Goal: Find contact information: Find contact information

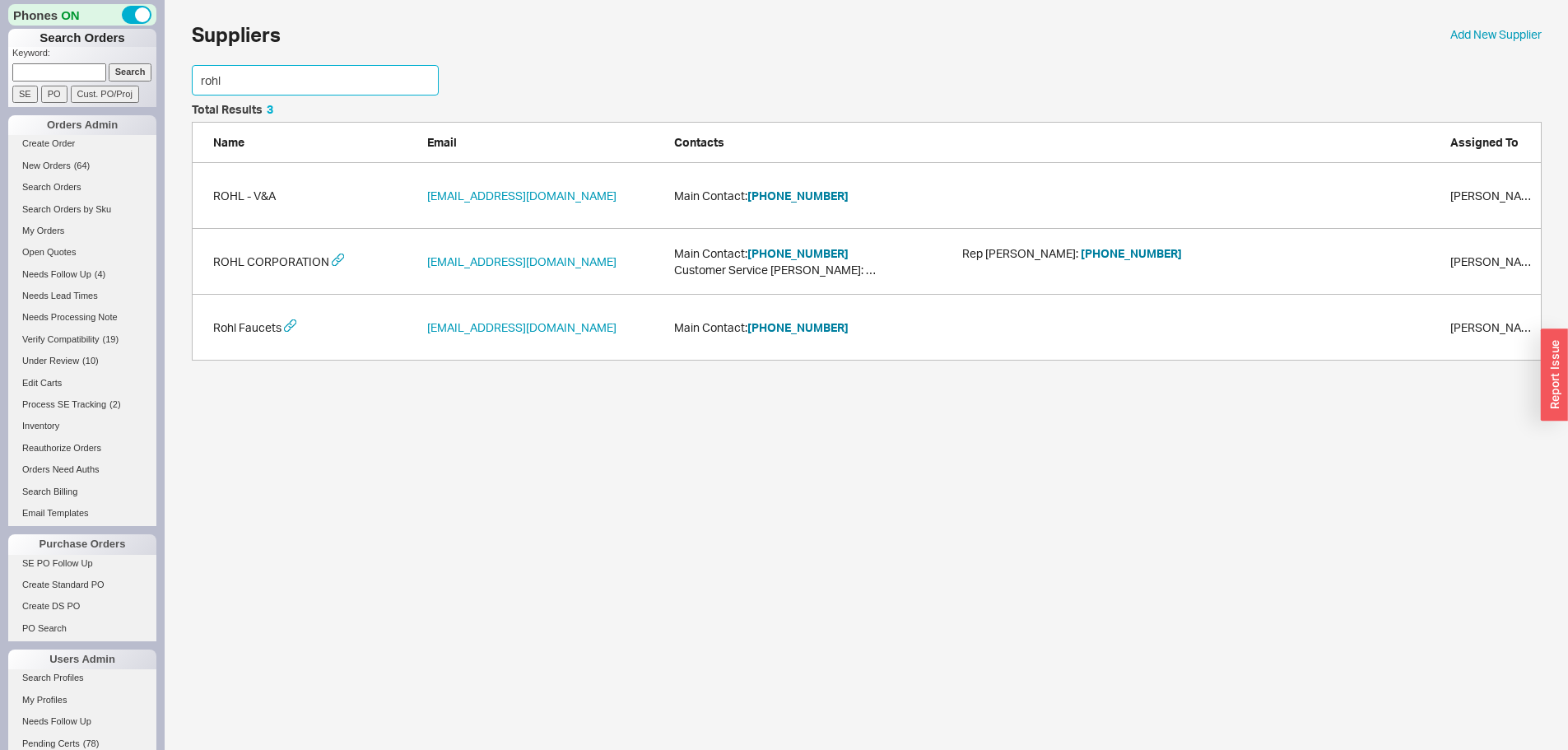
scroll to position [244, 1337]
drag, startPoint x: 270, startPoint y: 70, endPoint x: 60, endPoint y: 89, distance: 210.9
click at [71, 88] on div "Phones ON Search Orders Keyword: Search SE PO Cust. PO/Proj Orders Admin Create…" at bounding box center [784, 188] width 1568 height 377
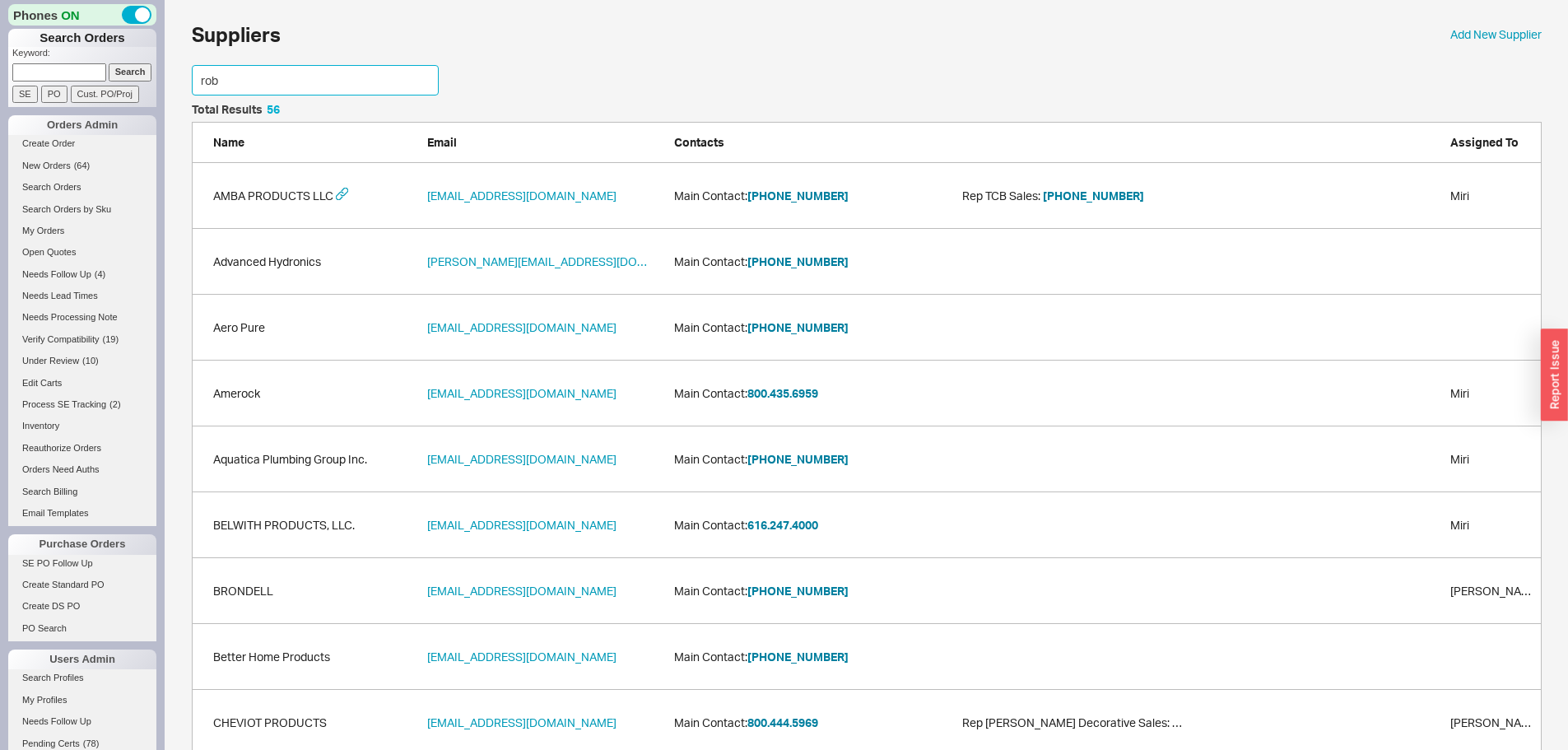
scroll to position [113, 1337]
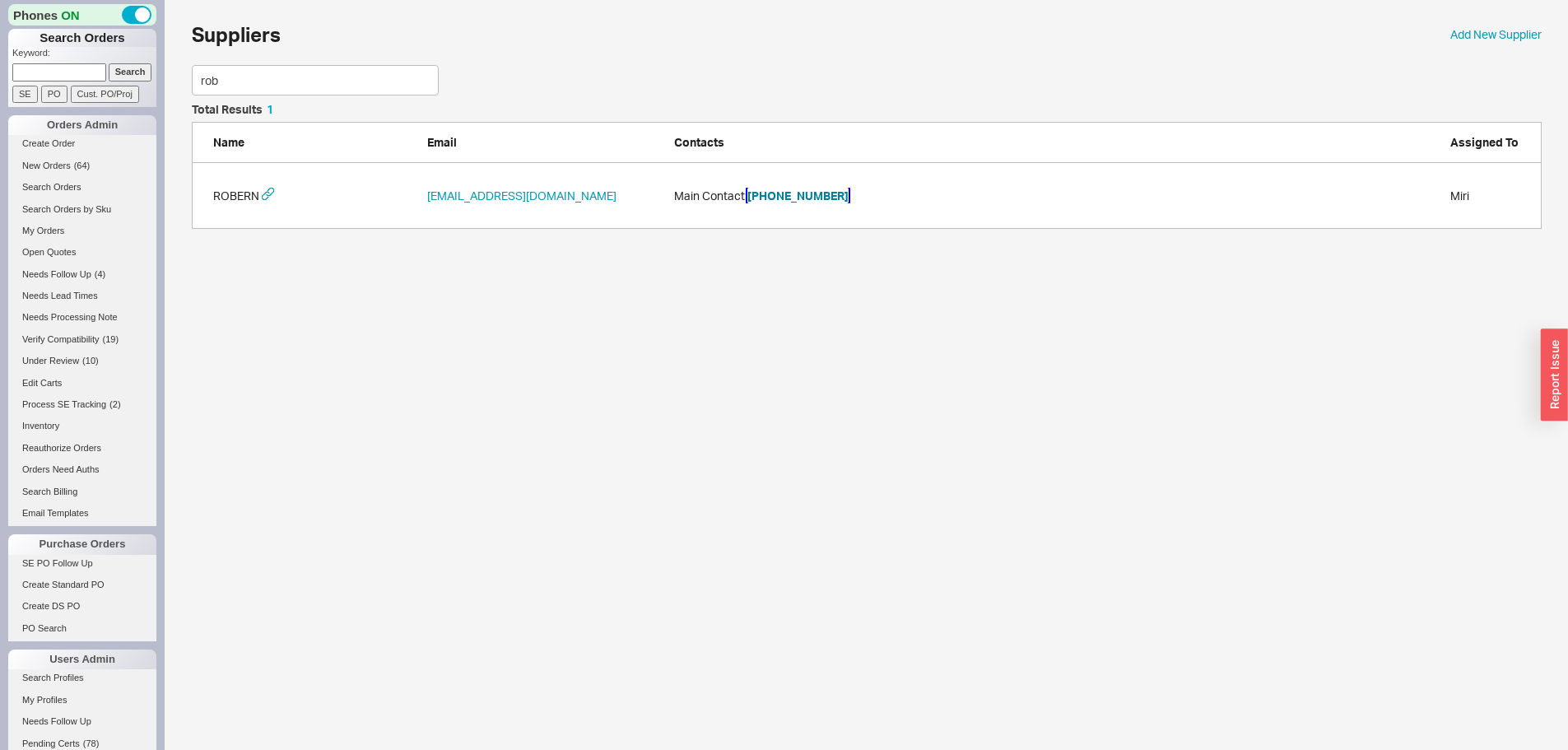
click at [787, 191] on button "[PHONE_NUMBER]" at bounding box center [798, 196] width 101 height 17
click at [802, 192] on button "[PHONE_NUMBER]" at bounding box center [798, 196] width 101 height 17
click at [76, 90] on div "Phones ON Search Orders Keyword: Search SE PO Cust. PO/Proj Orders Admin Create…" at bounding box center [784, 123] width 1568 height 245
click at [818, 191] on button "[PHONE_NUMBER]" at bounding box center [798, 196] width 101 height 17
drag, startPoint x: 237, startPoint y: 77, endPoint x: 115, endPoint y: 103, distance: 124.7
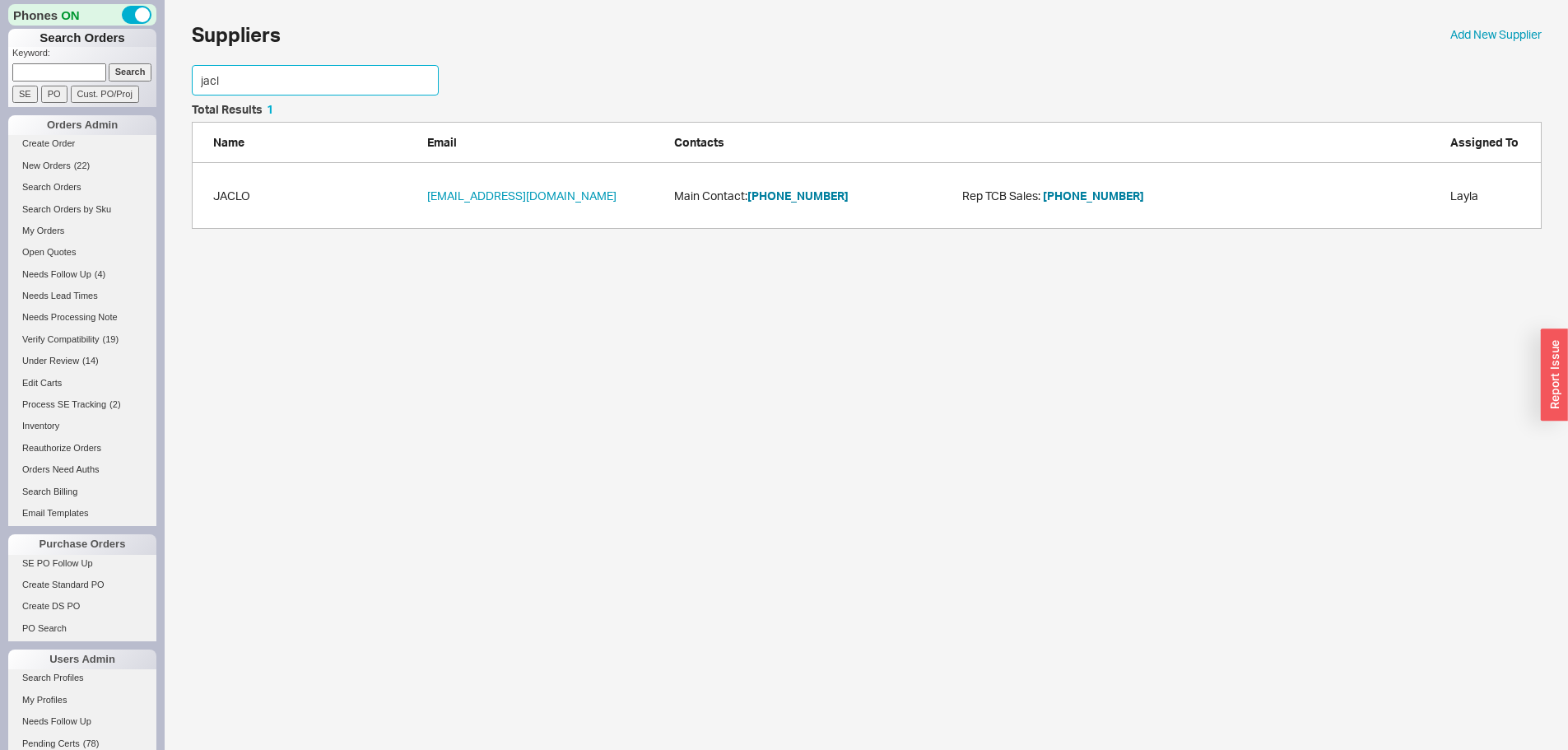
click at [140, 96] on div "Phones ON Search Orders Keyword: Search SE PO Cust. PO/Proj Orders Admin Create…" at bounding box center [784, 123] width 1568 height 245
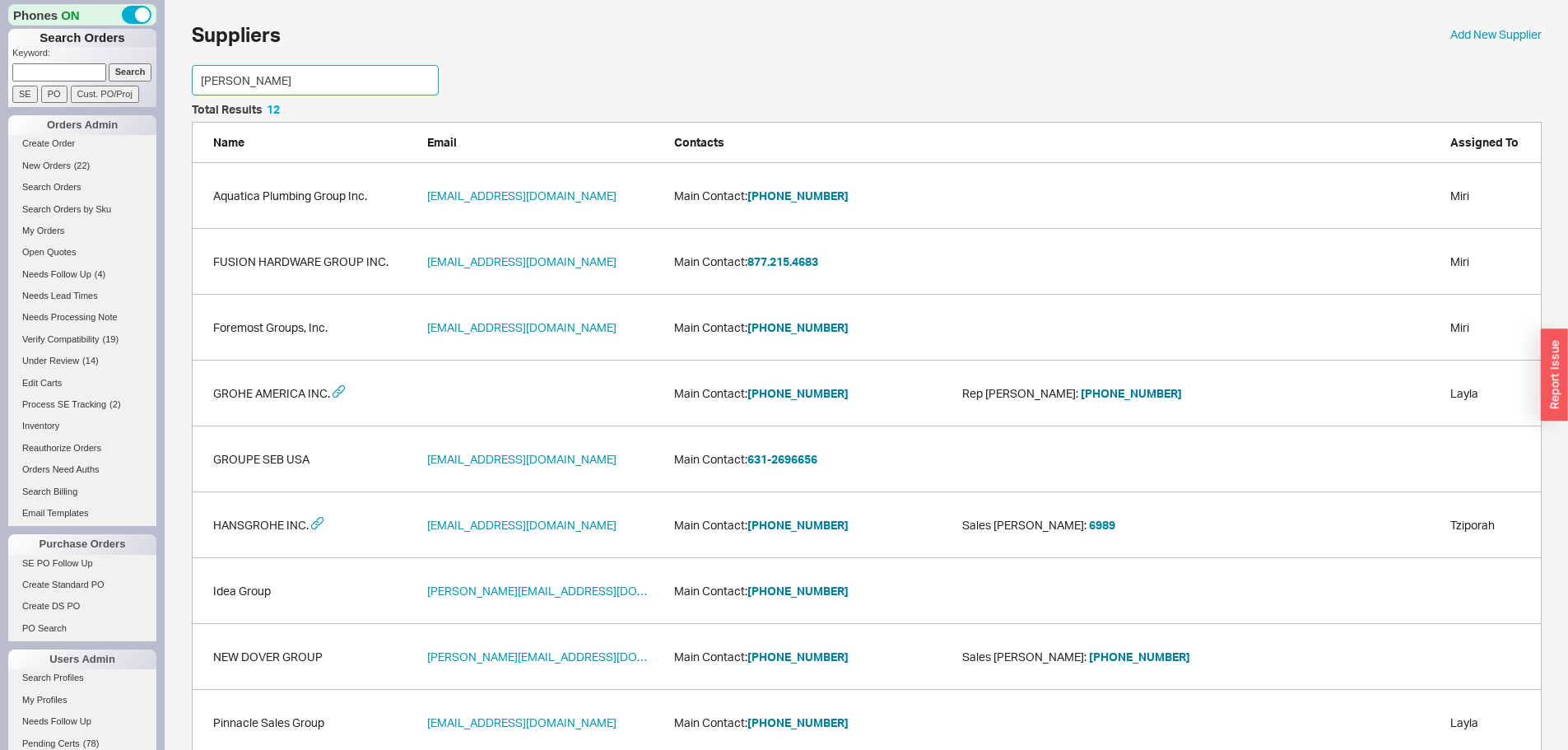
scroll to position [178, 1337]
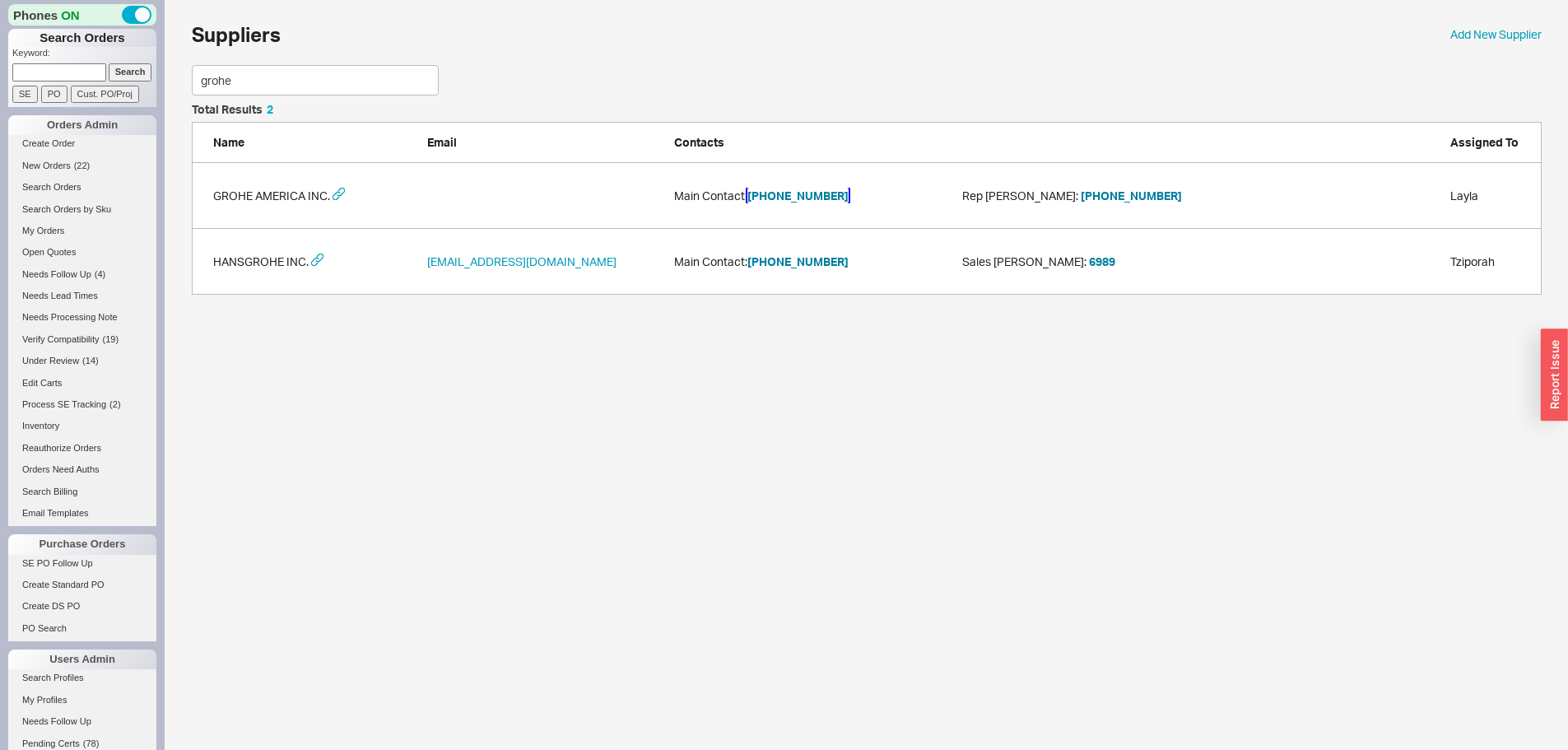
click at [819, 194] on button "[PHONE_NUMBER]" at bounding box center [798, 196] width 101 height 17
drag, startPoint x: 211, startPoint y: 82, endPoint x: 94, endPoint y: 104, distance: 119.1
click at [102, 103] on div "Phones ON Search Orders Keyword: Search SE PO Cust. PO/Proj Orders Admin Create…" at bounding box center [784, 156] width 1568 height 311
click at [236, 84] on input "grohe" at bounding box center [315, 80] width 247 height 30
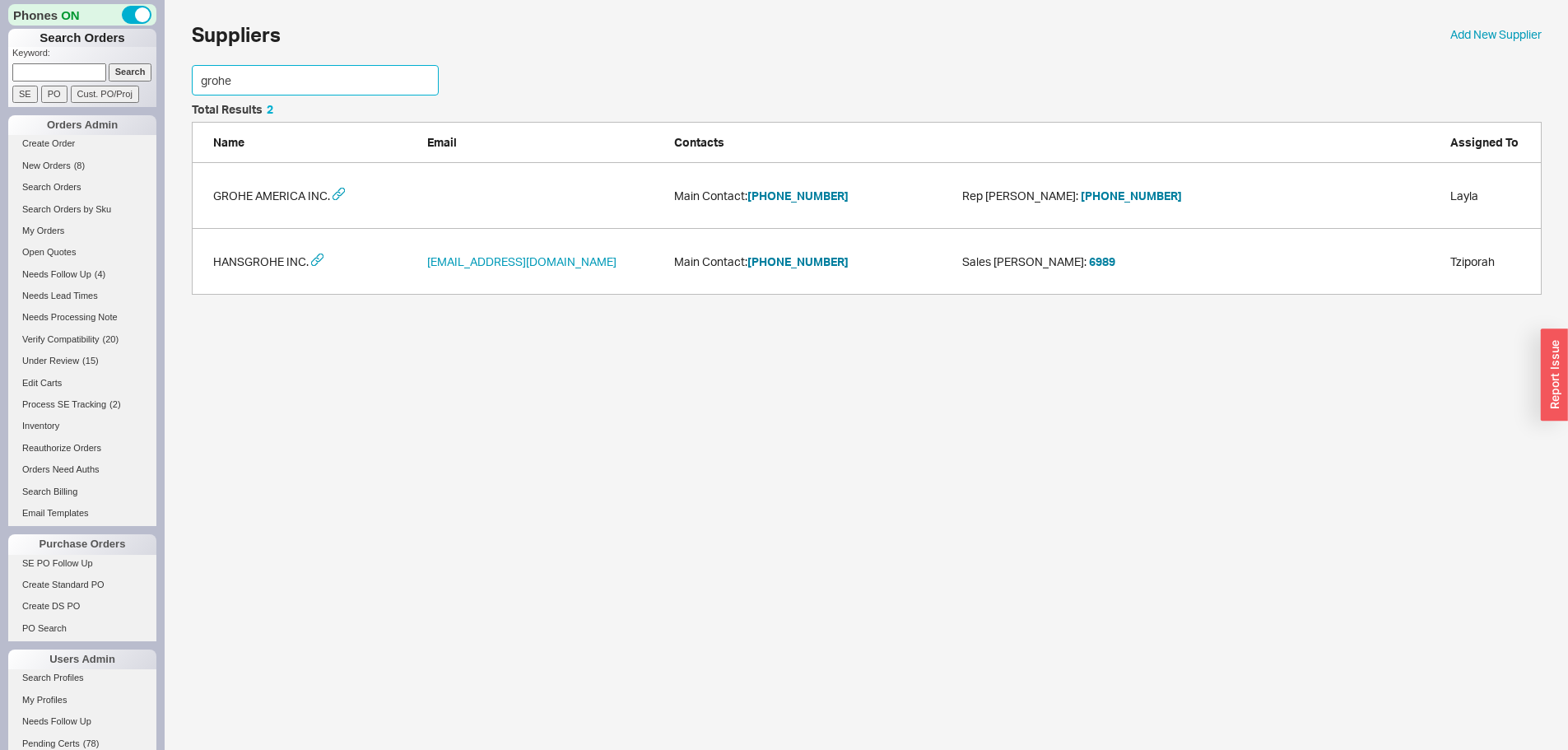
click at [294, 75] on input "grohe" at bounding box center [315, 80] width 247 height 30
click at [294, 74] on input "grohe" at bounding box center [315, 80] width 247 height 30
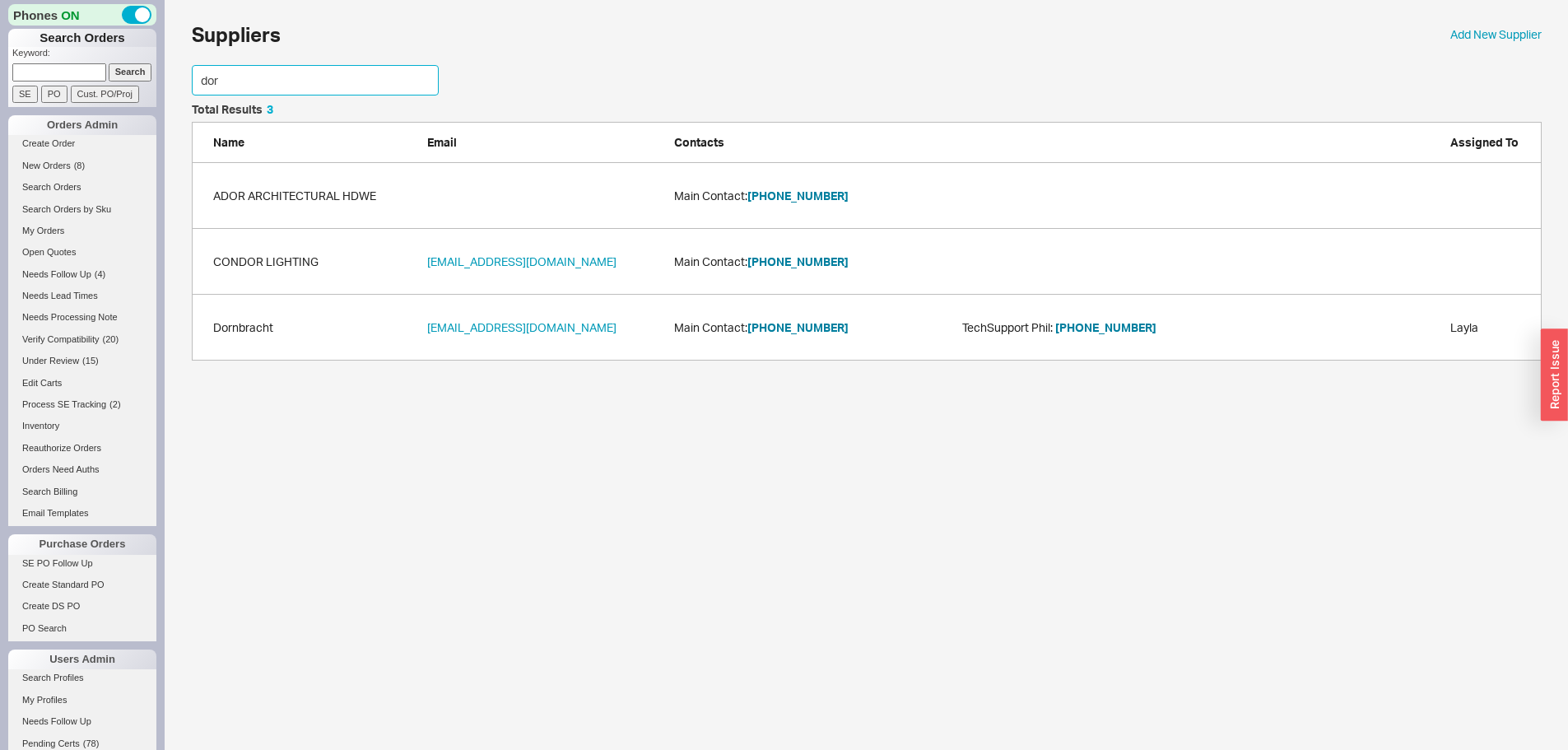
scroll to position [113, 1337]
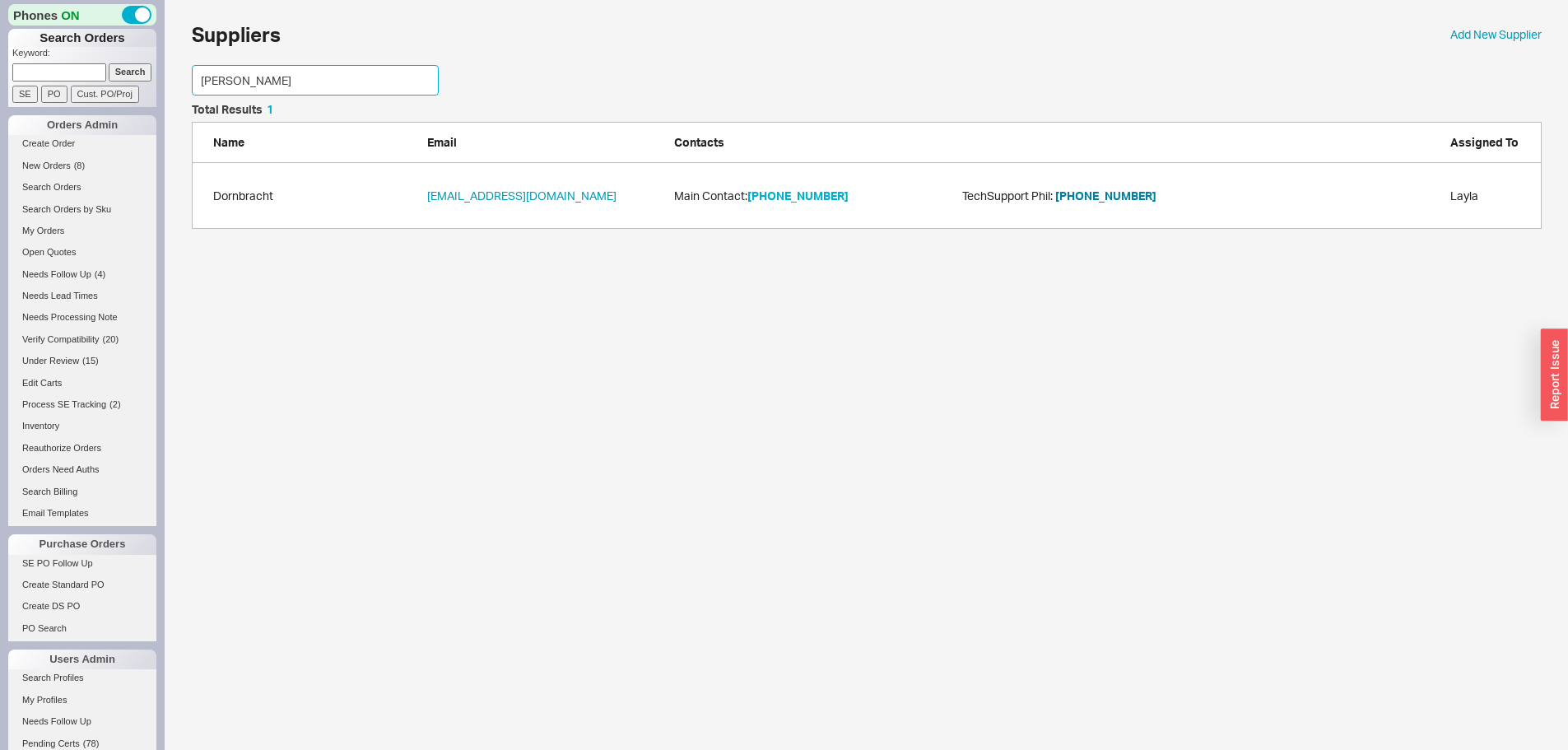
type input "[PERSON_NAME]"
click at [789, 198] on button "[PHONE_NUMBER]" at bounding box center [798, 196] width 101 height 17
drag, startPoint x: 233, startPoint y: 85, endPoint x: 191, endPoint y: 88, distance: 42.1
click at [198, 86] on input "[PERSON_NAME]" at bounding box center [315, 80] width 247 height 30
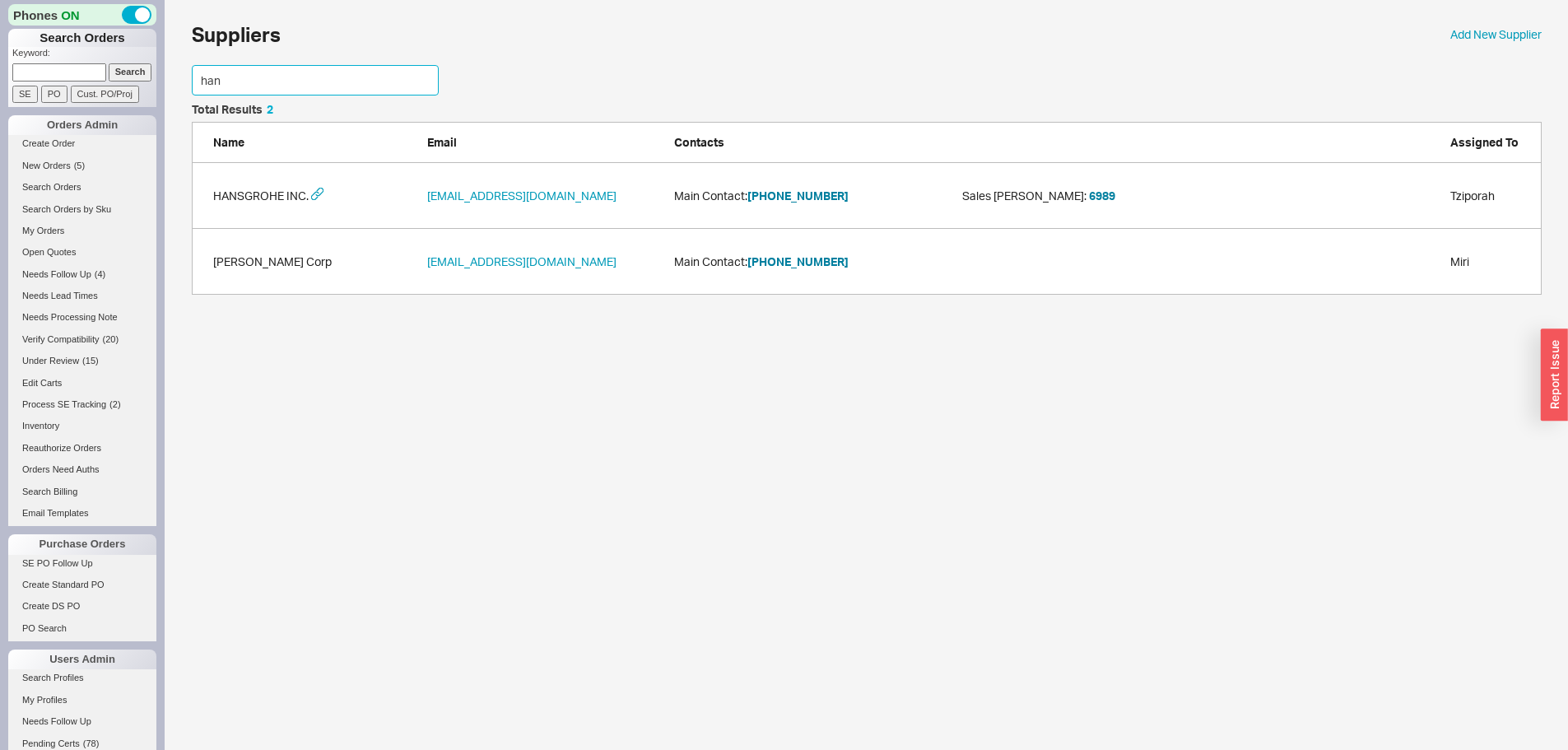
scroll to position [178, 1337]
type input "hans"
click at [821, 195] on button "[PHONE_NUMBER]" at bounding box center [798, 196] width 101 height 17
